Goal: Navigation & Orientation: Find specific page/section

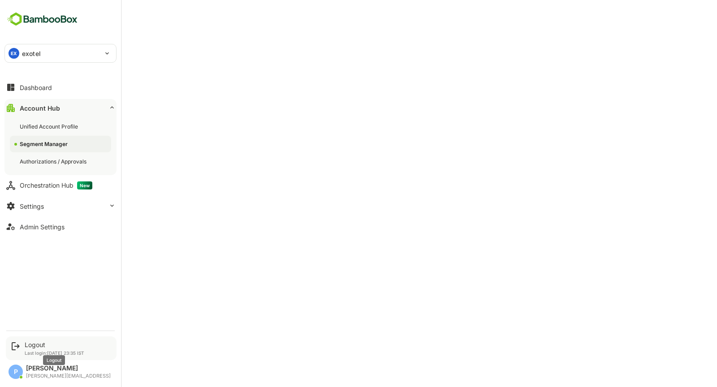
click at [32, 343] on div "Logout" at bounding box center [55, 345] width 60 height 8
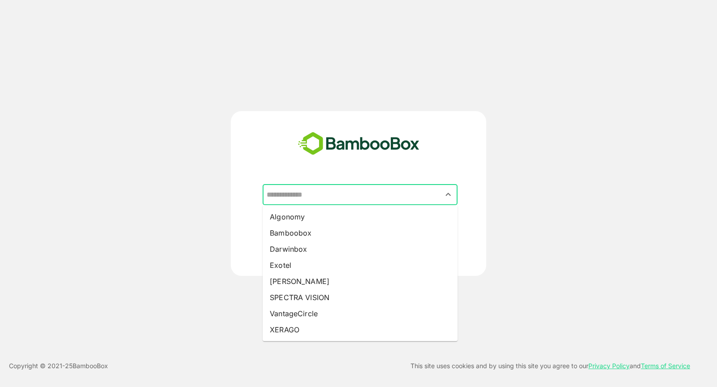
click at [296, 188] on input "text" at bounding box center [359, 194] width 191 height 17
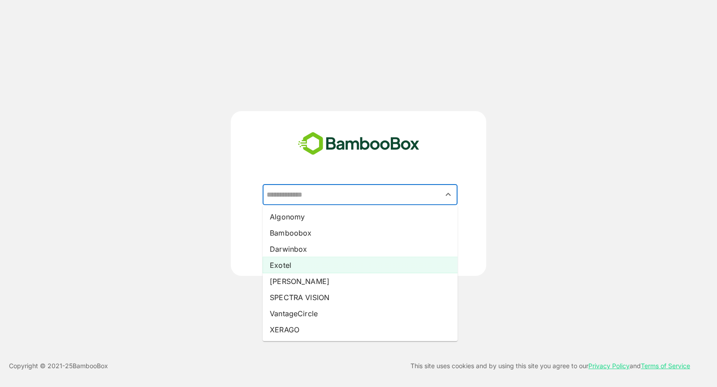
click at [296, 264] on li "Exotel" at bounding box center [360, 265] width 195 height 16
type input "******"
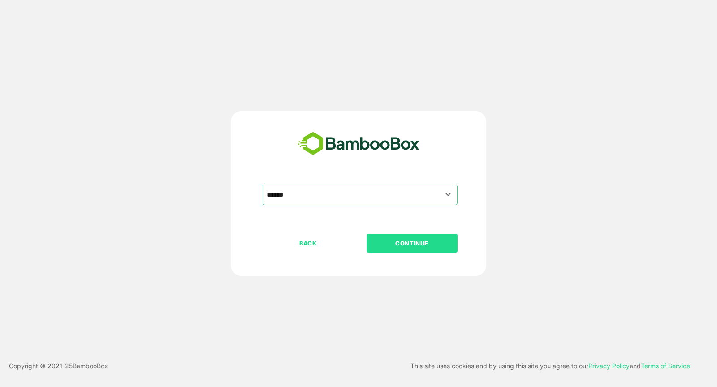
click at [405, 246] on p "CONTINUE" at bounding box center [412, 243] width 90 height 10
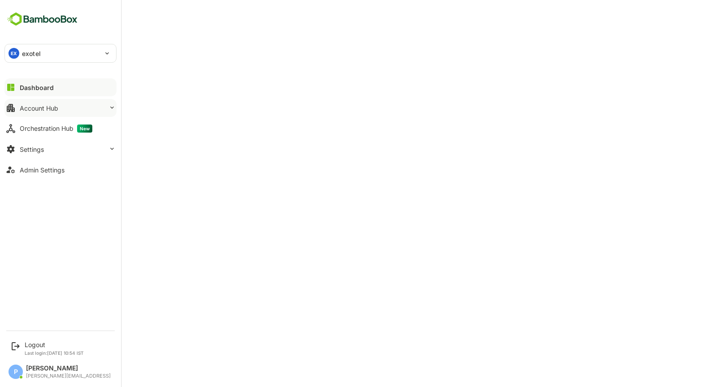
click at [88, 105] on button "Account Hub" at bounding box center [60, 108] width 112 height 18
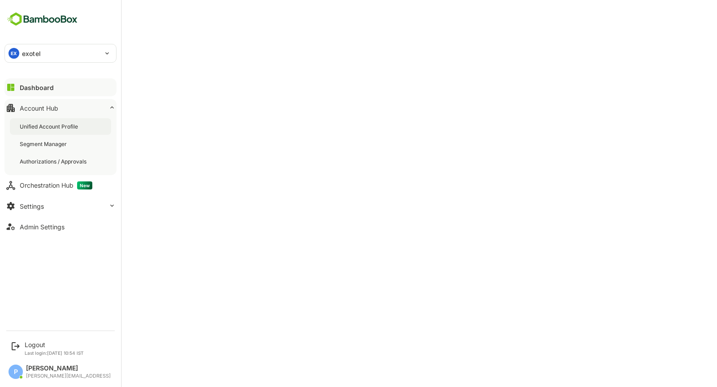
click at [68, 124] on div "Unified Account Profile" at bounding box center [50, 127] width 60 height 8
click at [51, 141] on div "Segment Manager" at bounding box center [44, 144] width 49 height 8
